Goal: Information Seeking & Learning: Learn about a topic

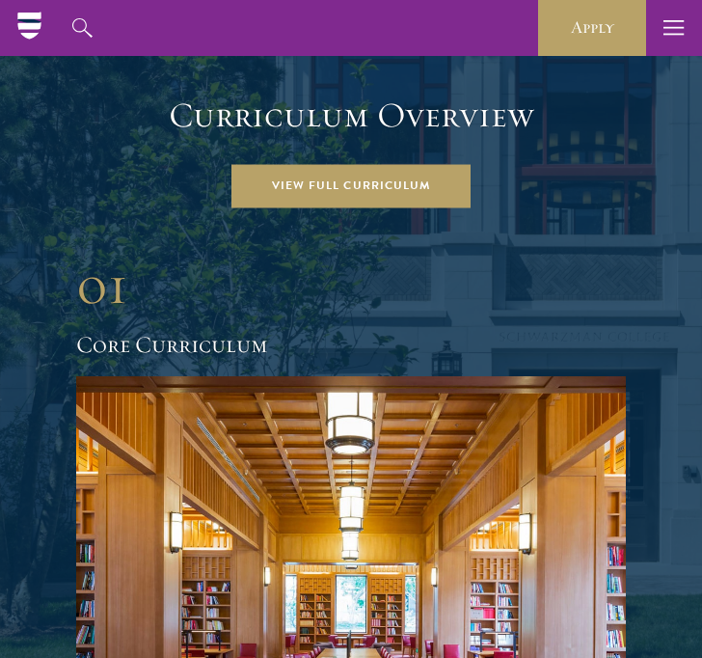
scroll to position [2275, 0]
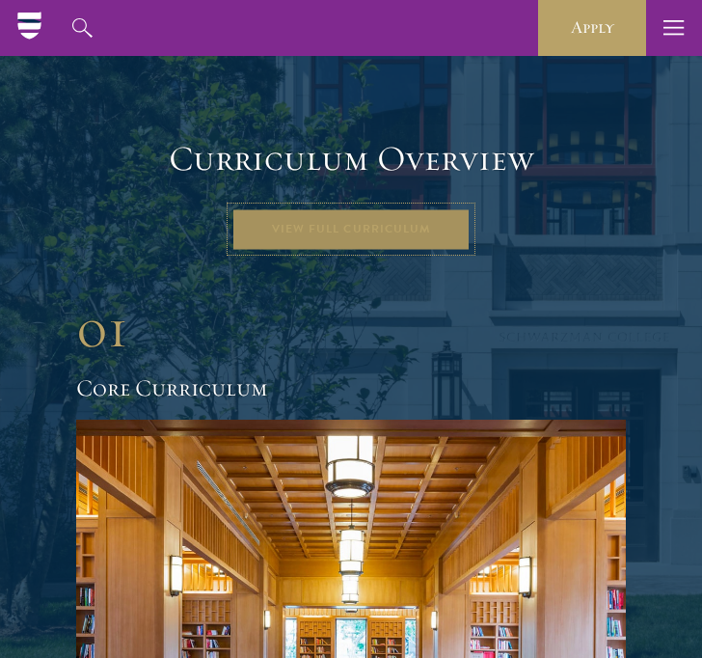
click at [358, 207] on link "View Full Curriculum" at bounding box center [351, 228] width 239 height 43
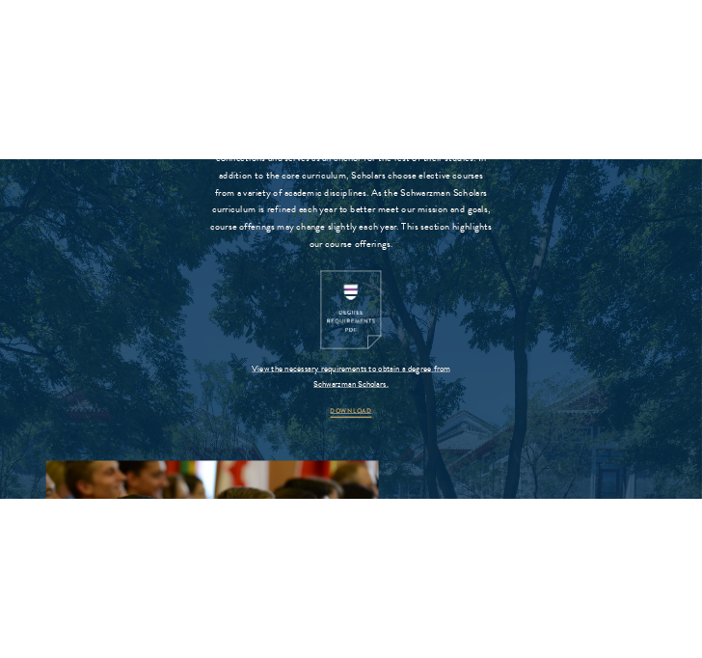
scroll to position [1924, 0]
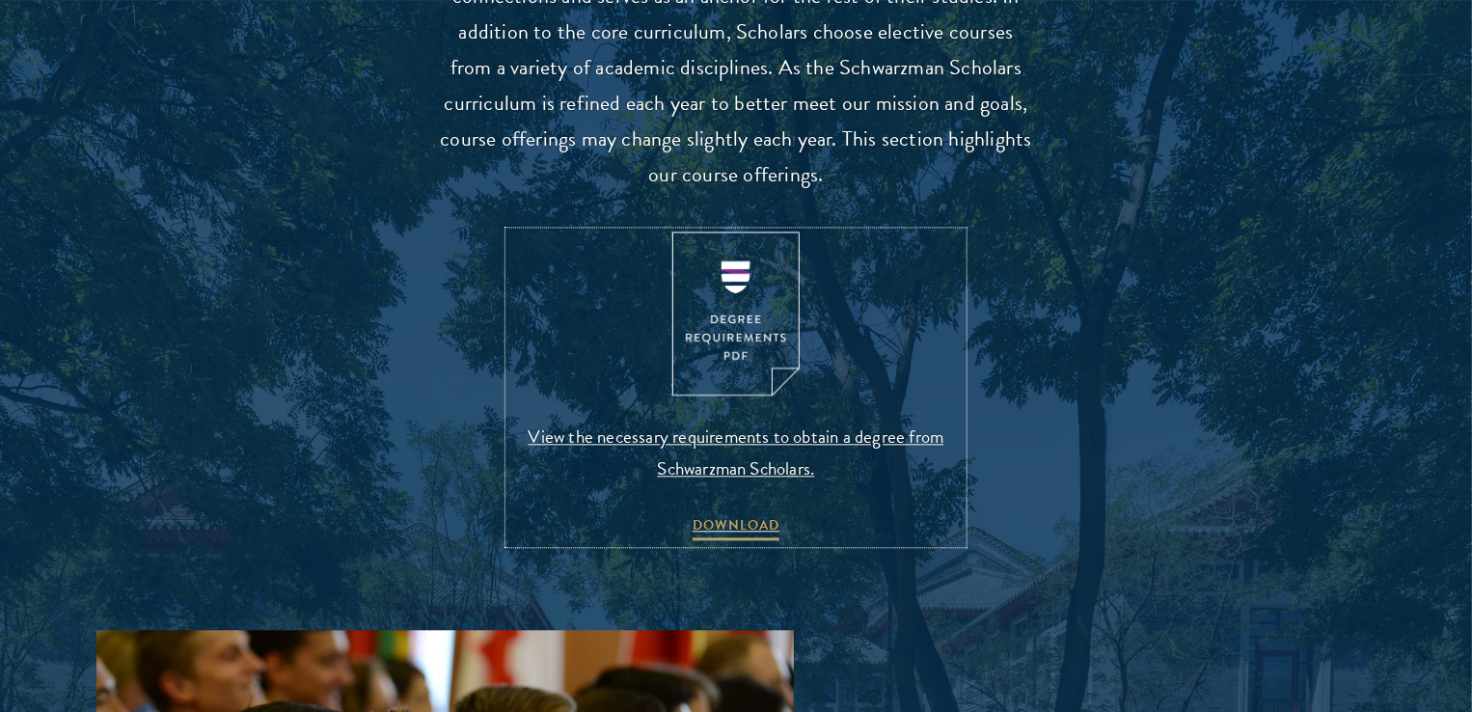
click at [741, 382] on img at bounding box center [735, 314] width 127 height 165
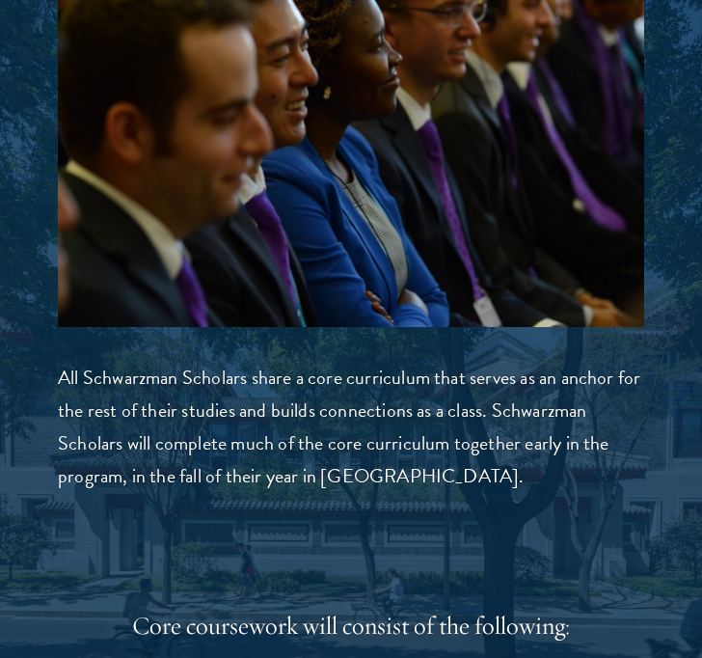
scroll to position [2547, 0]
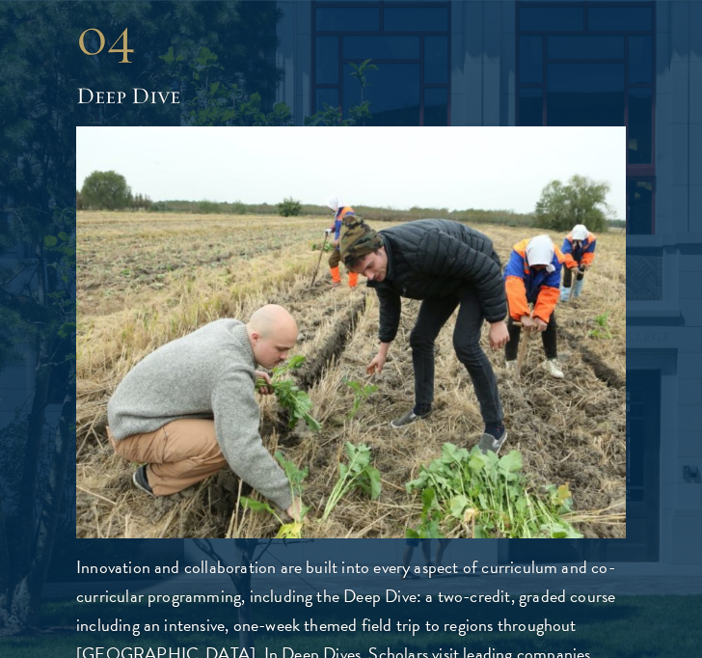
scroll to position [5047, 0]
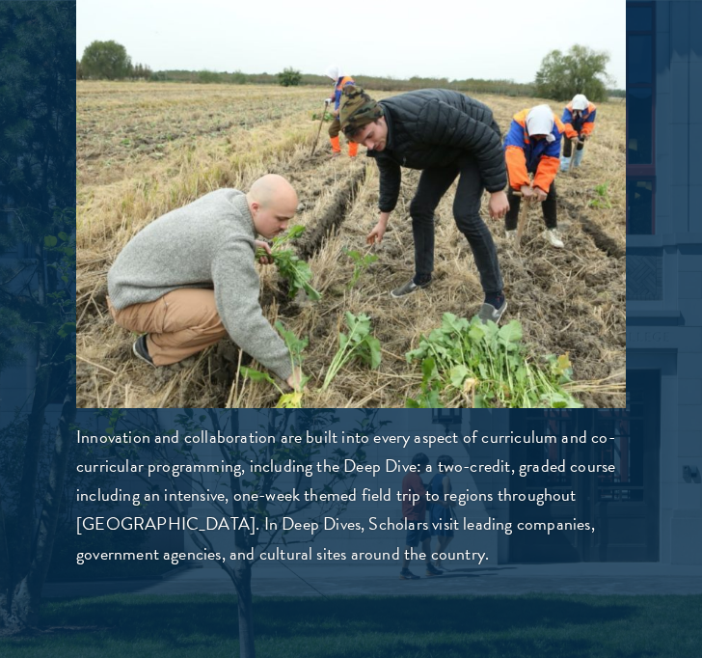
click at [328, 523] on p "Innovation and collaboration are built into every aspect of curriculum and co-c…" at bounding box center [351, 495] width 550 height 145
